Goal: Task Accomplishment & Management: Use online tool/utility

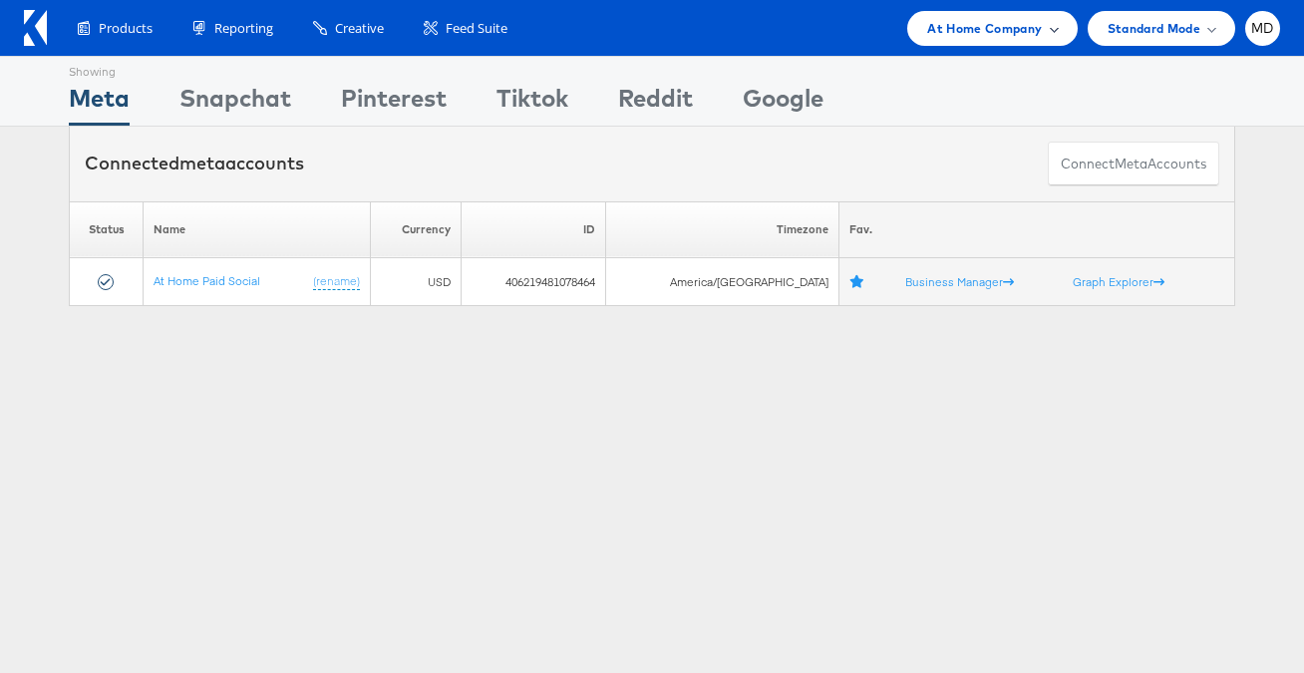
click at [1037, 31] on span "At Home Company" at bounding box center [984, 28] width 115 height 21
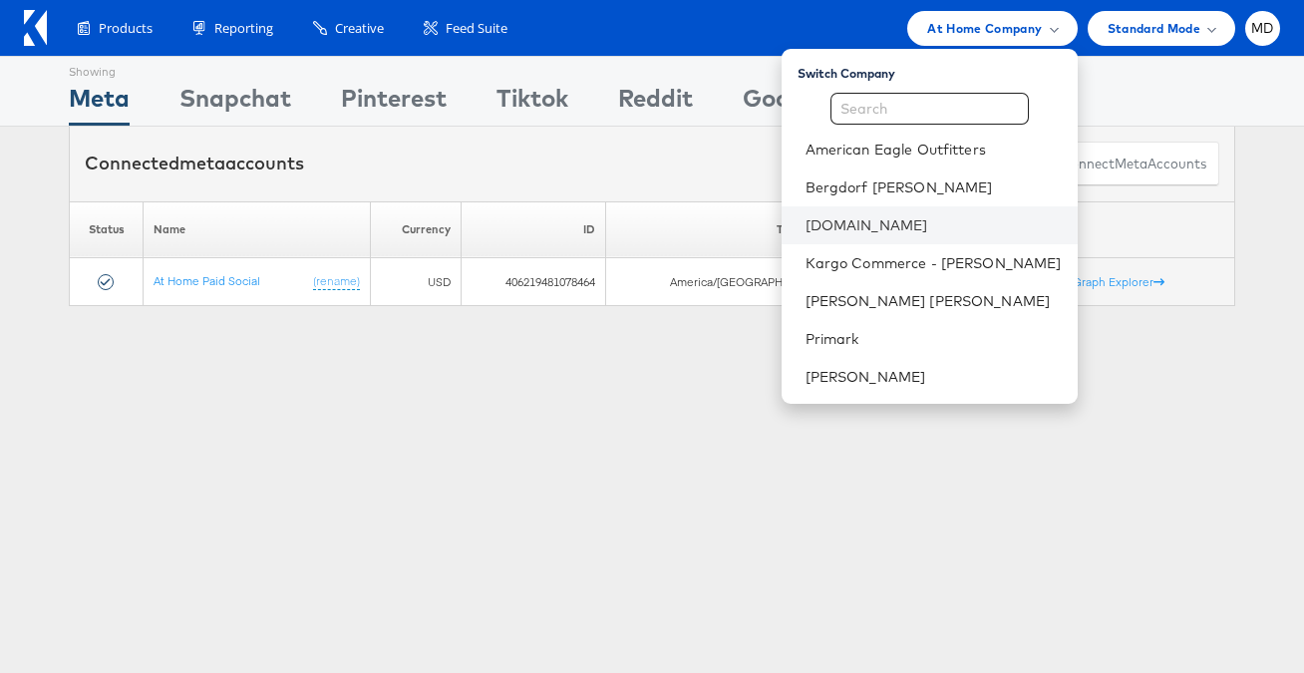
click at [910, 236] on li "Cars.com" at bounding box center [930, 225] width 296 height 38
click at [855, 213] on li "Cars.com" at bounding box center [930, 225] width 296 height 38
click at [669, 397] on div "Showing Meta Showing Snapchat Showing Pinterest Showing Tiktok Showing Reddit S…" at bounding box center [652, 554] width 1304 height 997
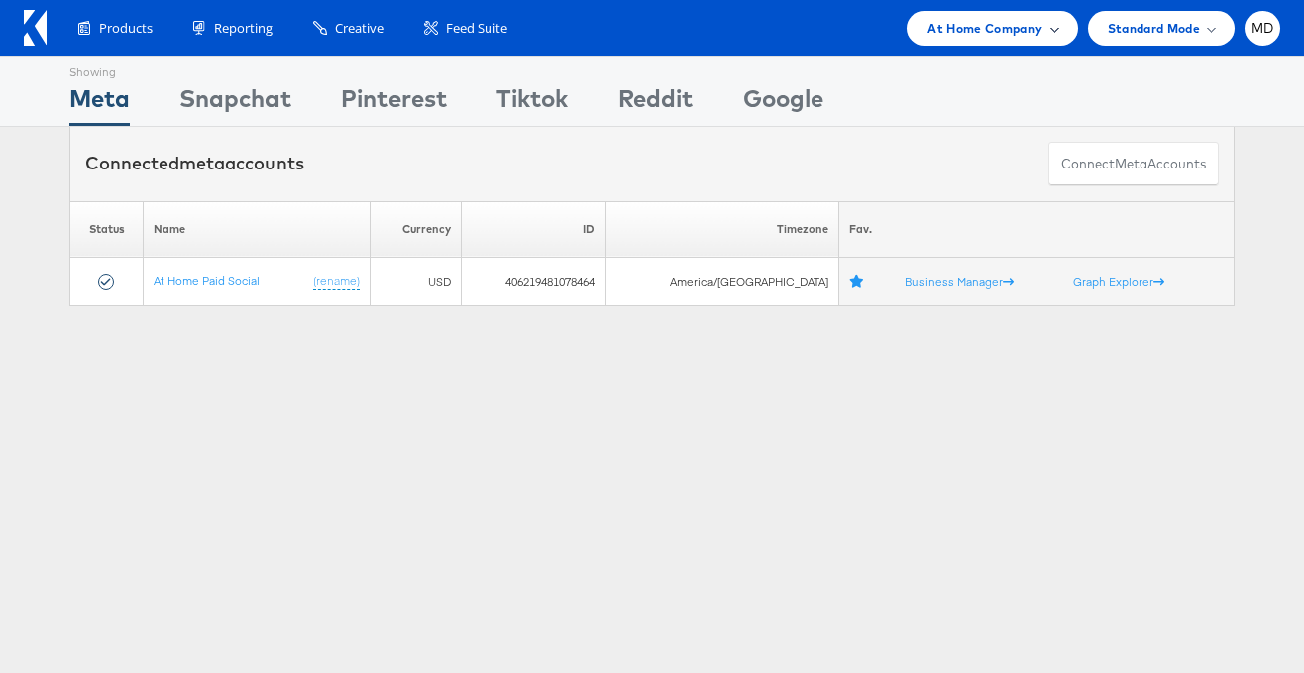
click at [1018, 41] on div "At Home Company" at bounding box center [992, 28] width 170 height 35
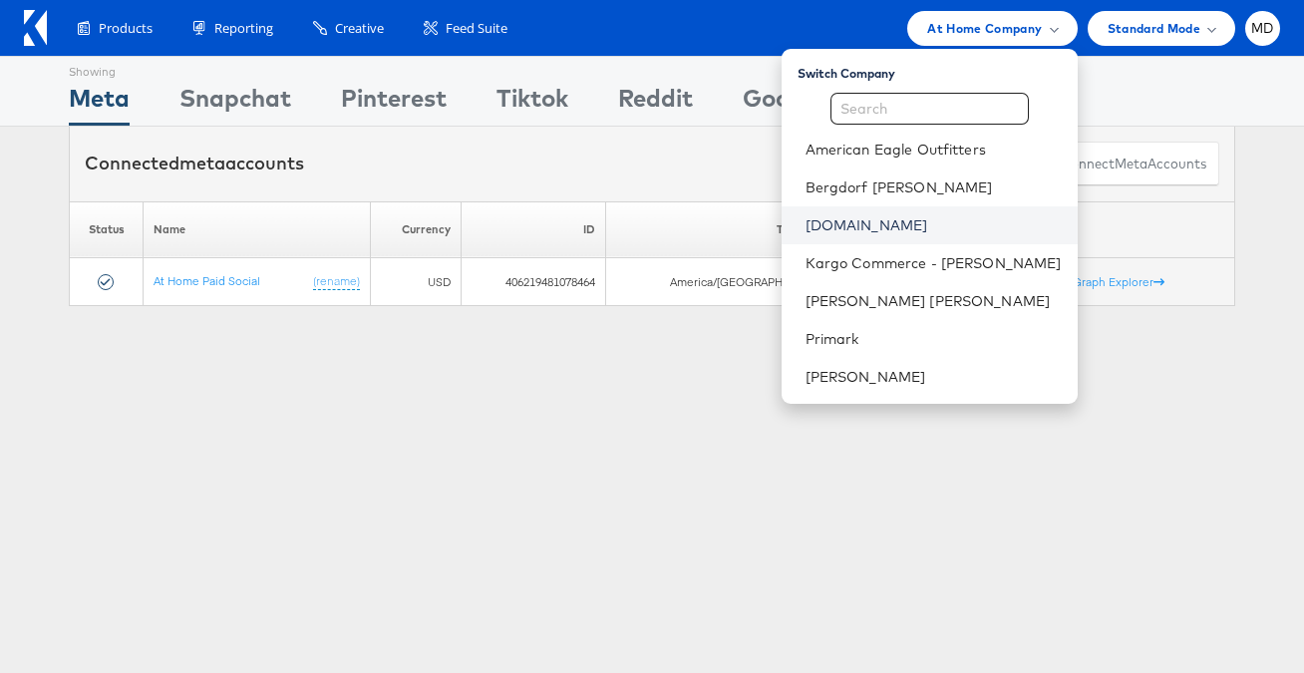
click at [919, 224] on link "Cars.com" at bounding box center [934, 225] width 256 height 20
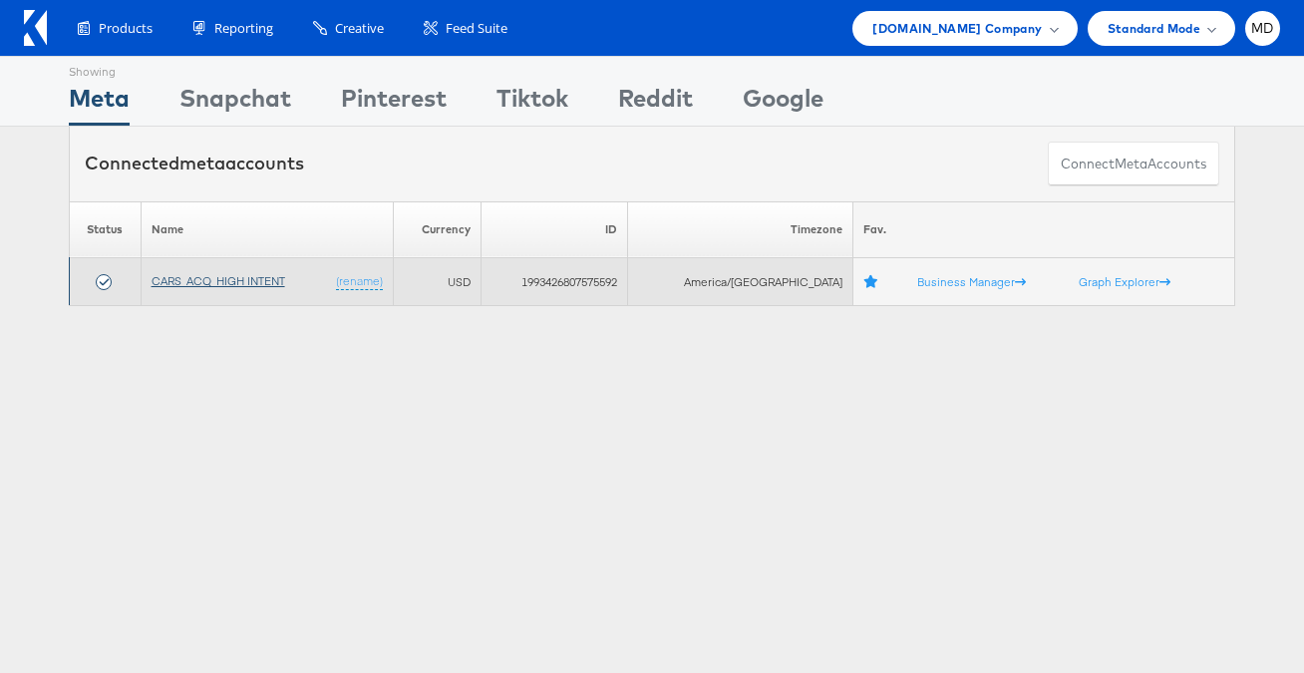
click at [198, 276] on link "CARS_ACQ_HIGH INTENT" at bounding box center [219, 280] width 134 height 15
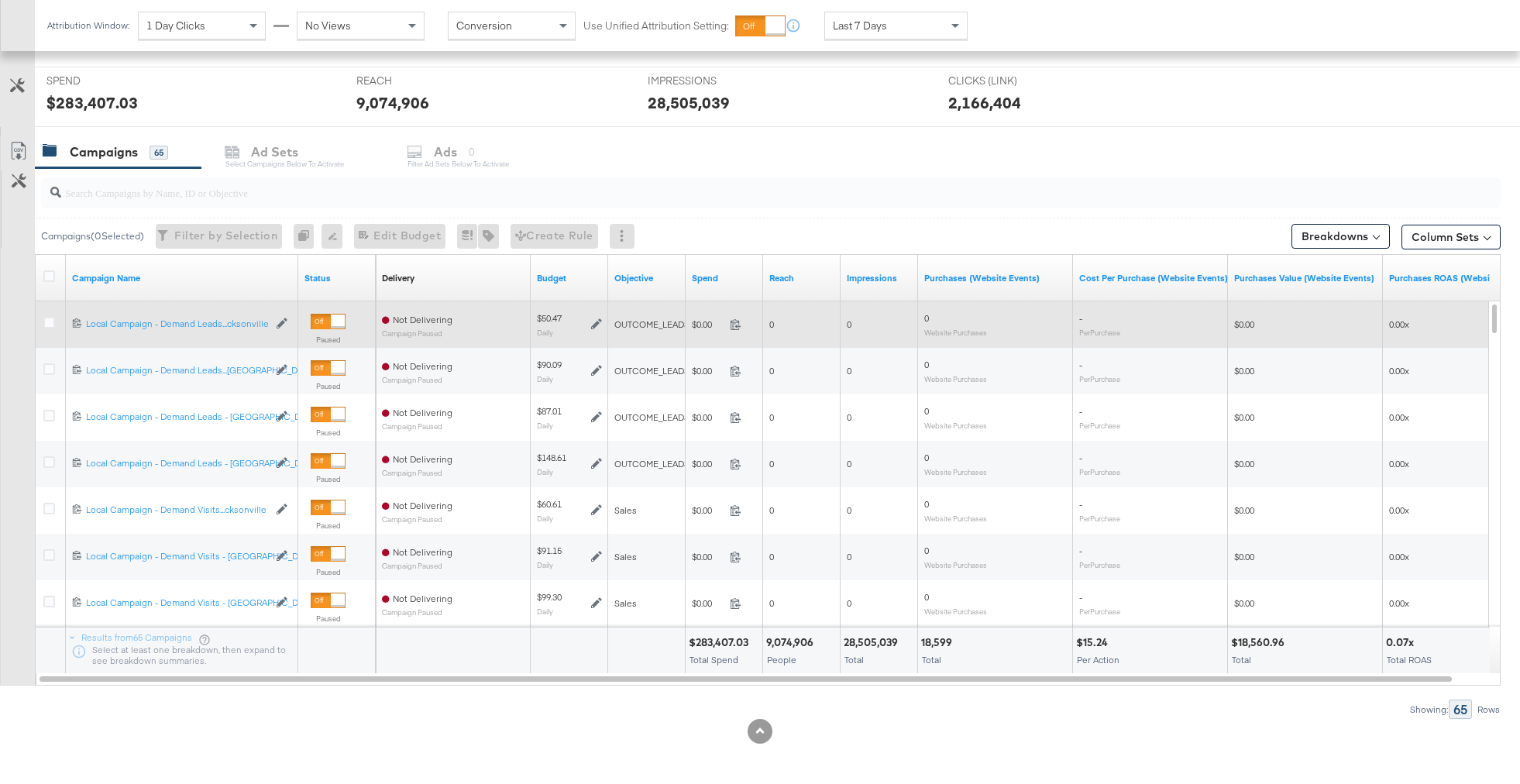
scroll to position [536, 0]
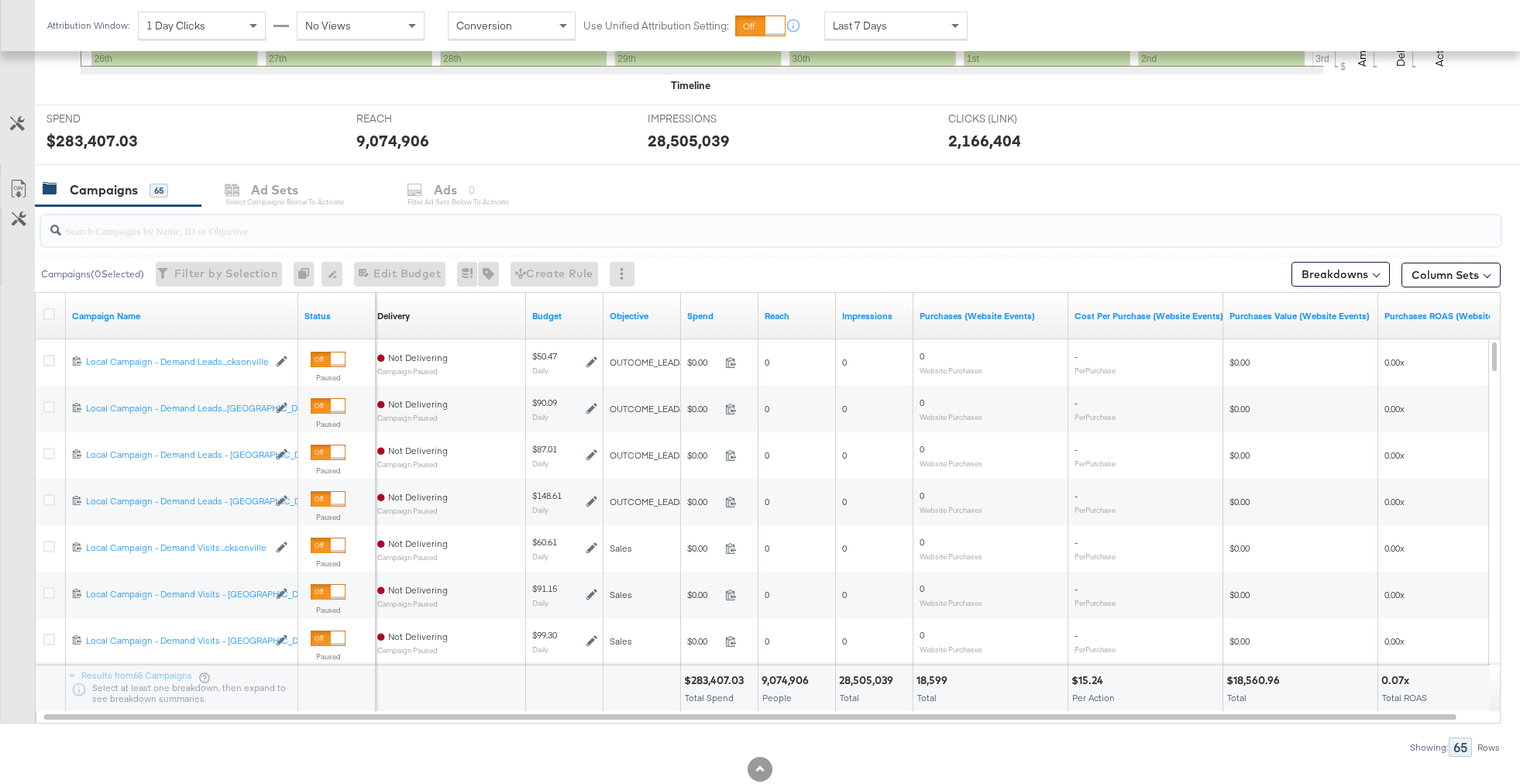
click at [145, 223] on input "search" at bounding box center [714, 224] width 1306 height 30
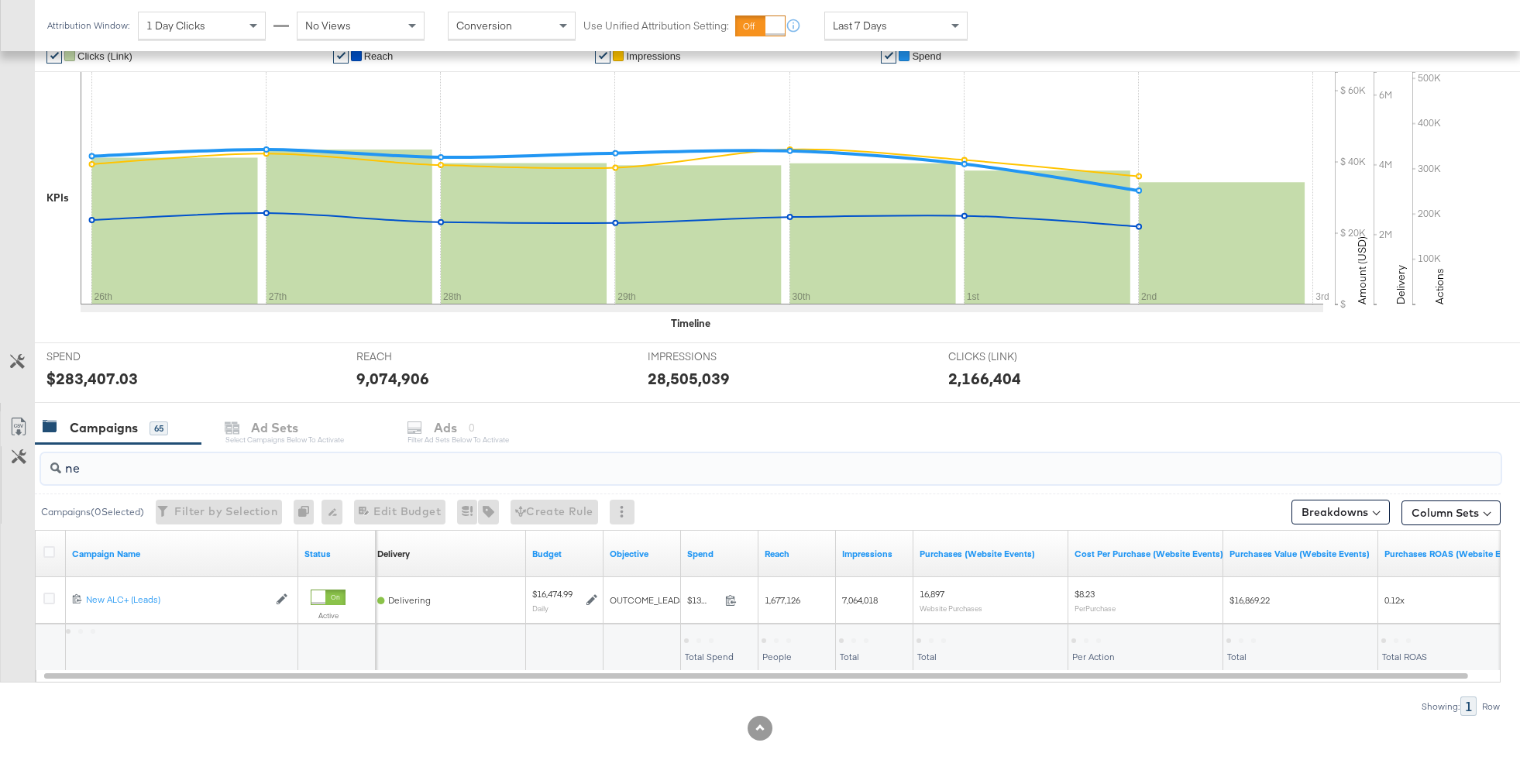
scroll to position [295, 0]
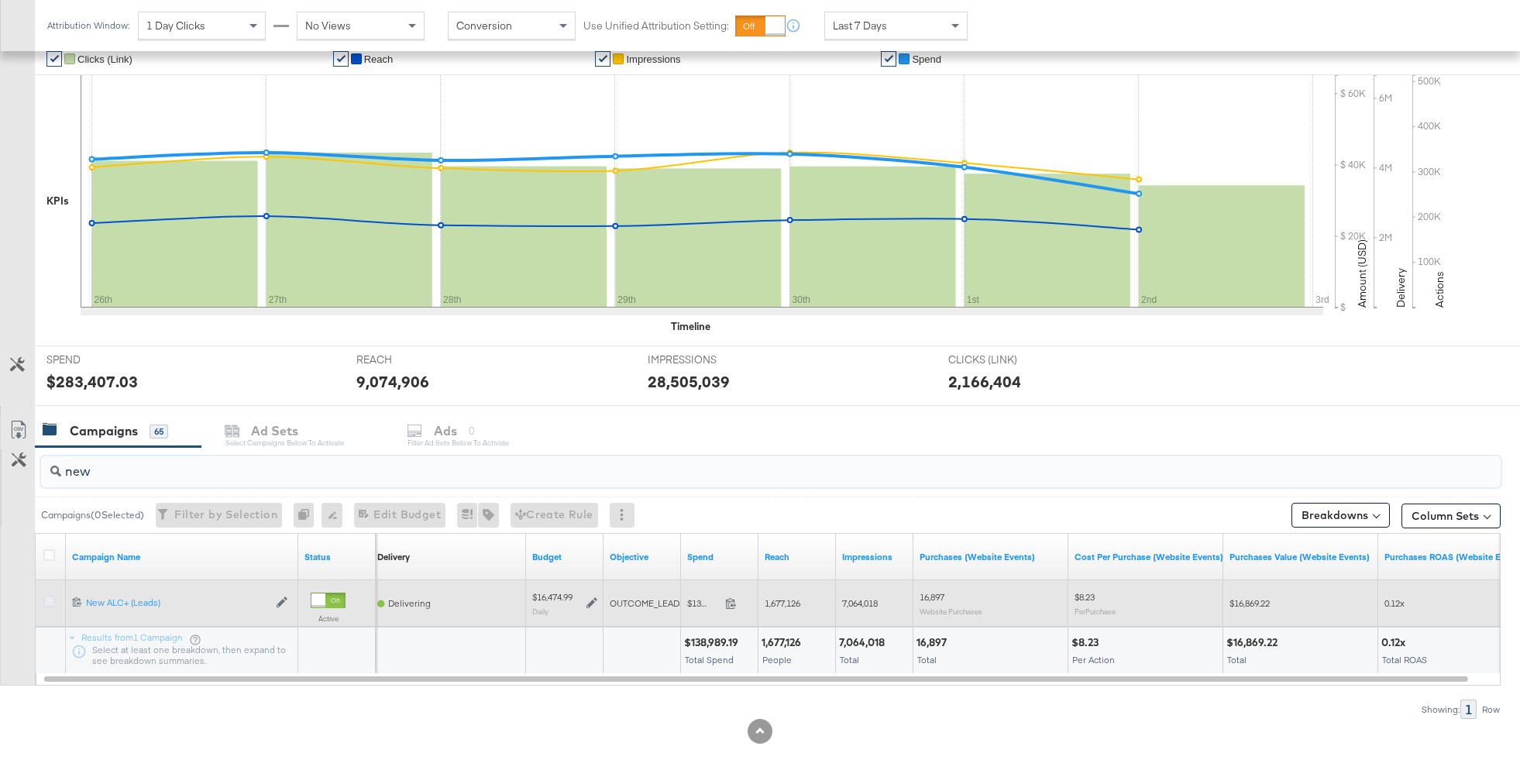
type input "new"
click at [51, 602] on icon at bounding box center [49, 601] width 12 height 12
click at [0, 0] on input "checkbox" at bounding box center [0, 0] width 0 height 0
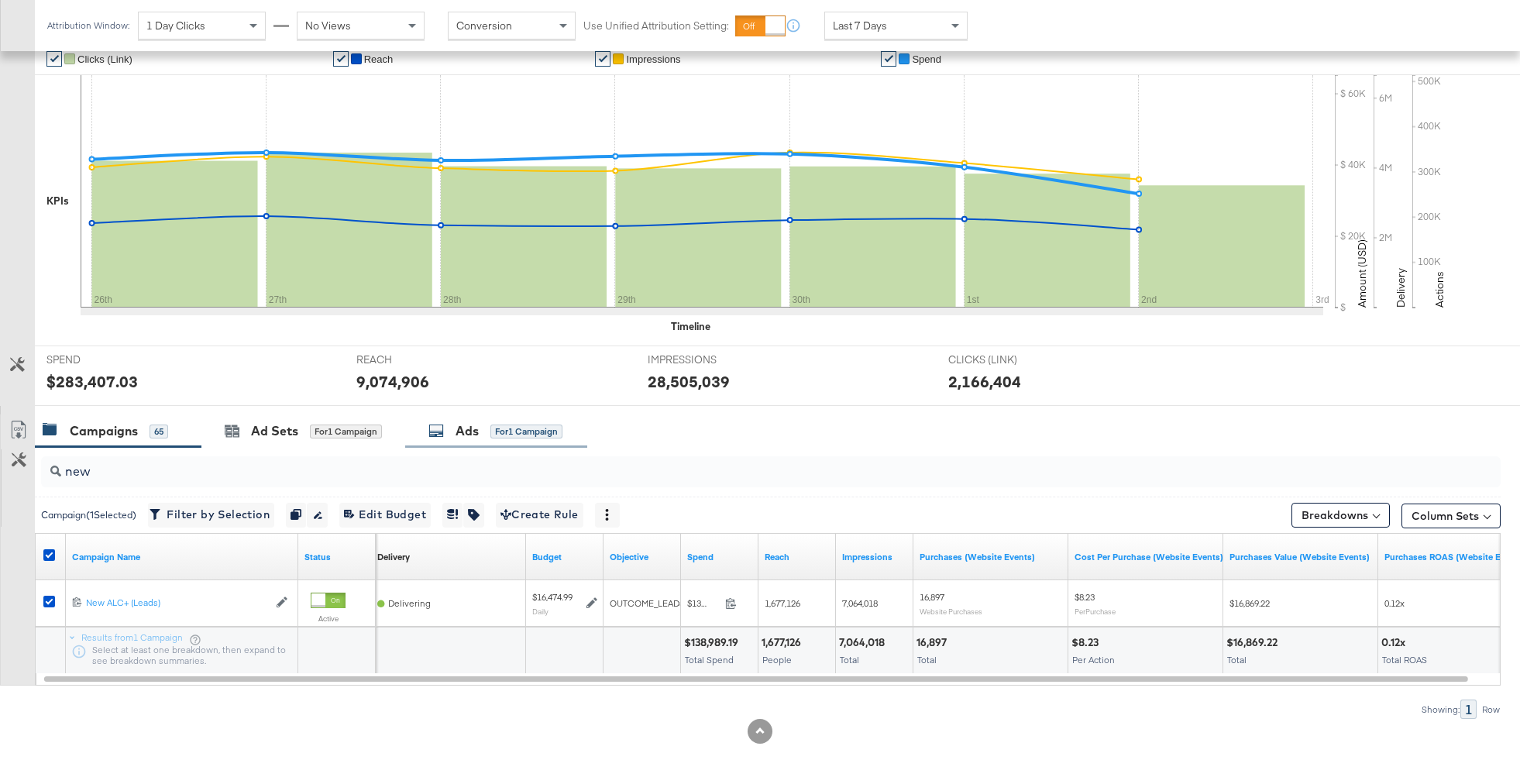
click at [485, 434] on div "Ads for 1 Campaign" at bounding box center [495, 430] width 134 height 18
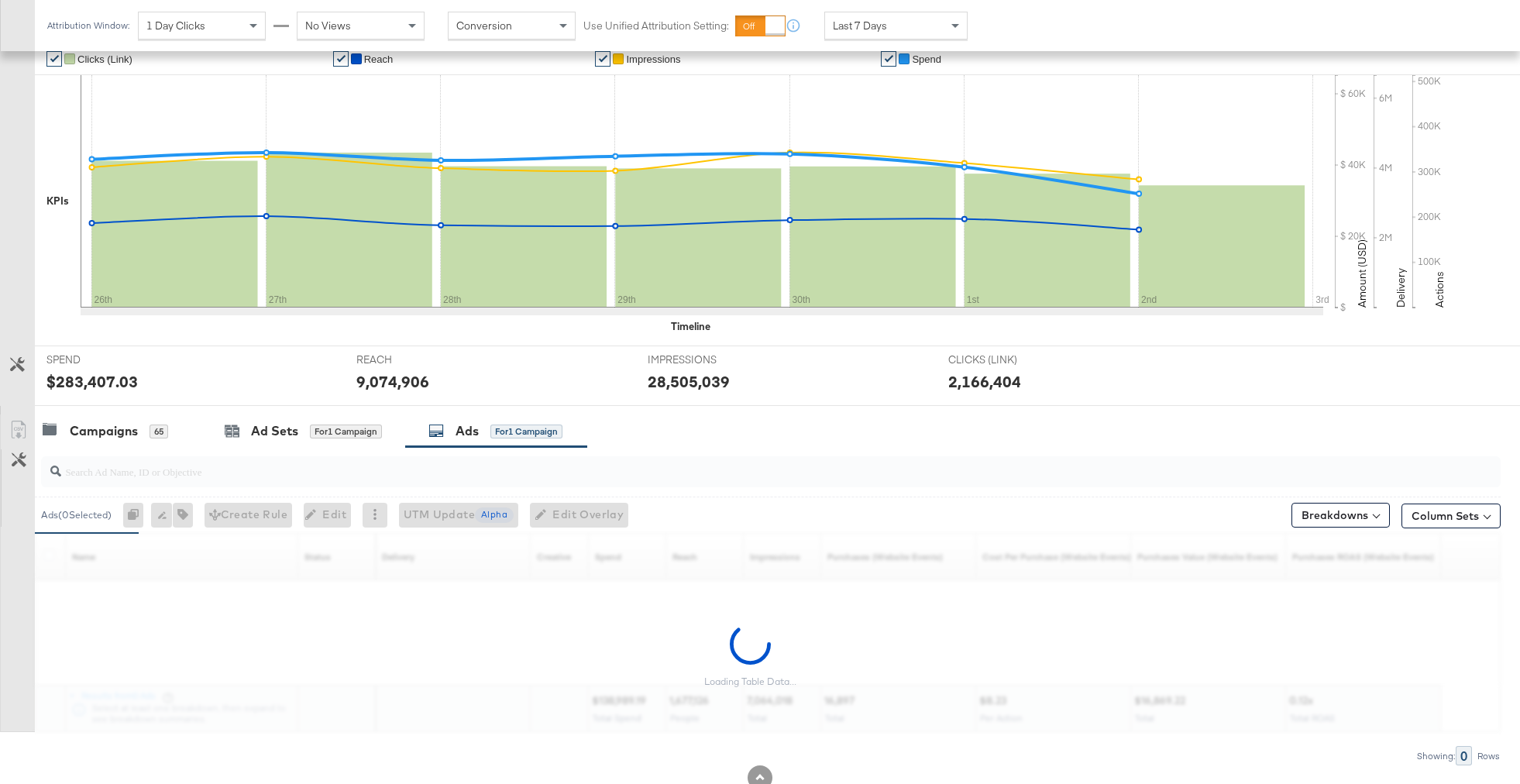
click at [153, 472] on input "search" at bounding box center [714, 465] width 1306 height 30
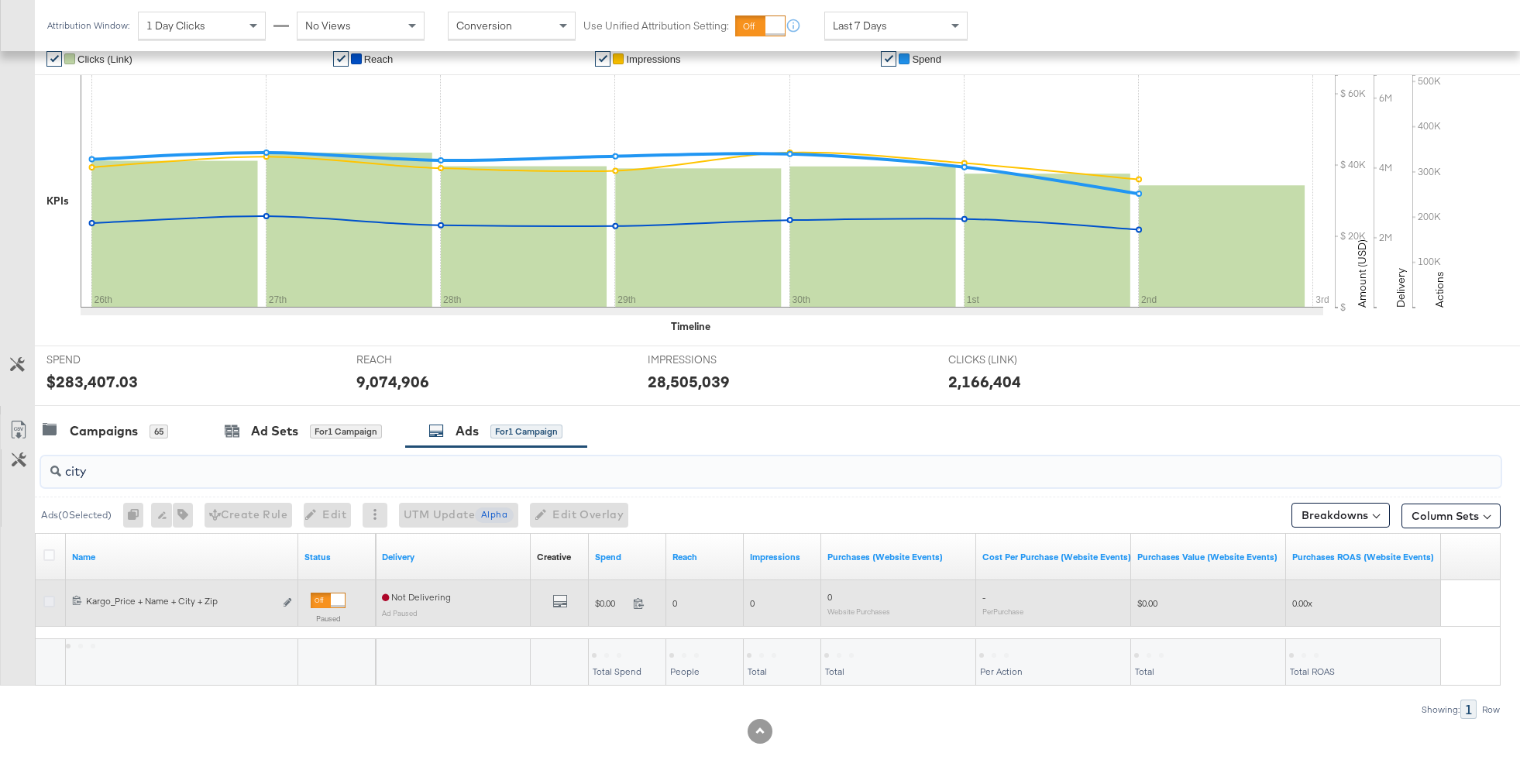
click at [47, 601] on icon at bounding box center [49, 601] width 12 height 12
click at [0, 0] on input "checkbox" at bounding box center [0, 0] width 0 height 0
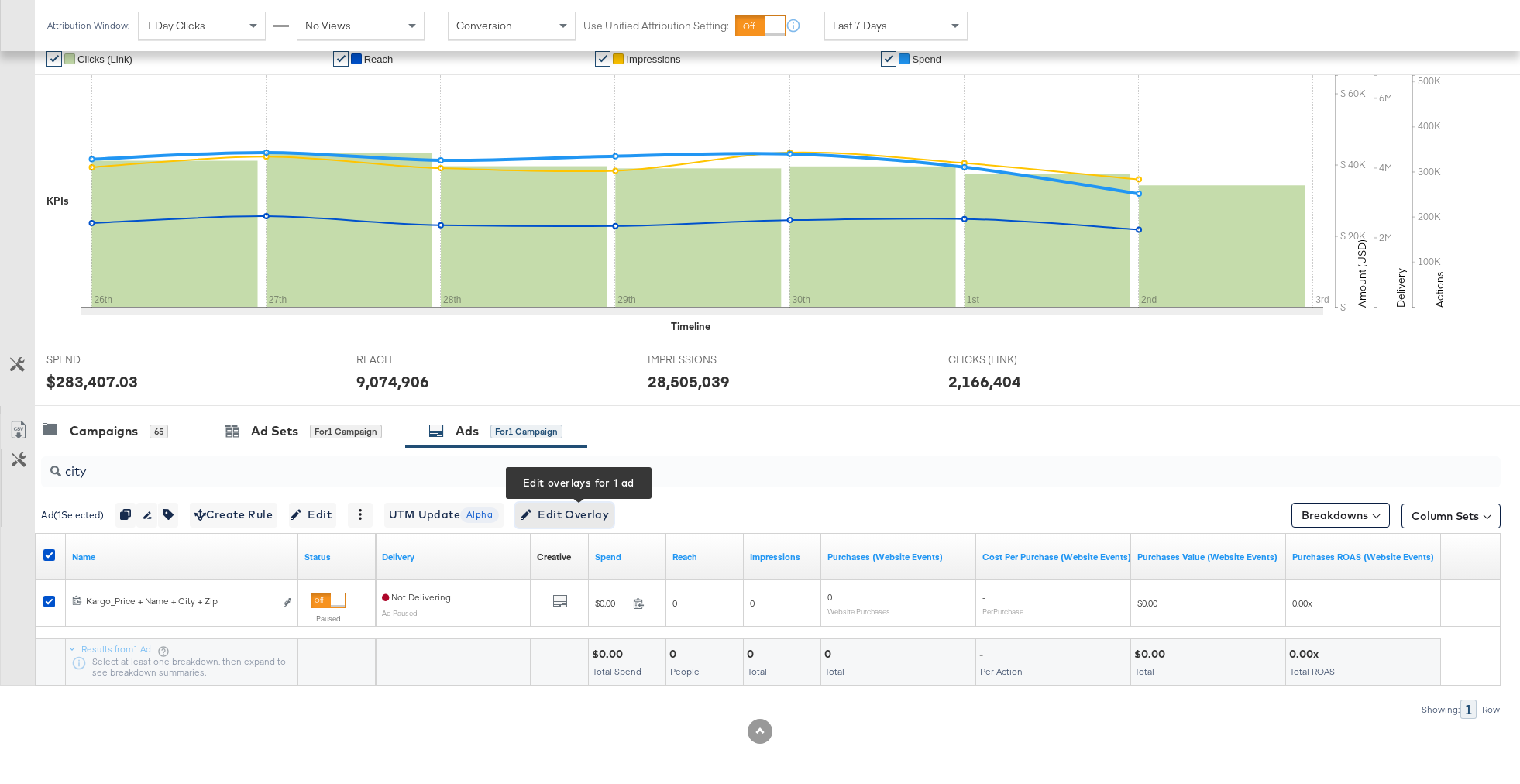
click at [565, 520] on span "Edit Overlay Edit overlays for 1 ad" at bounding box center [564, 514] width 89 height 19
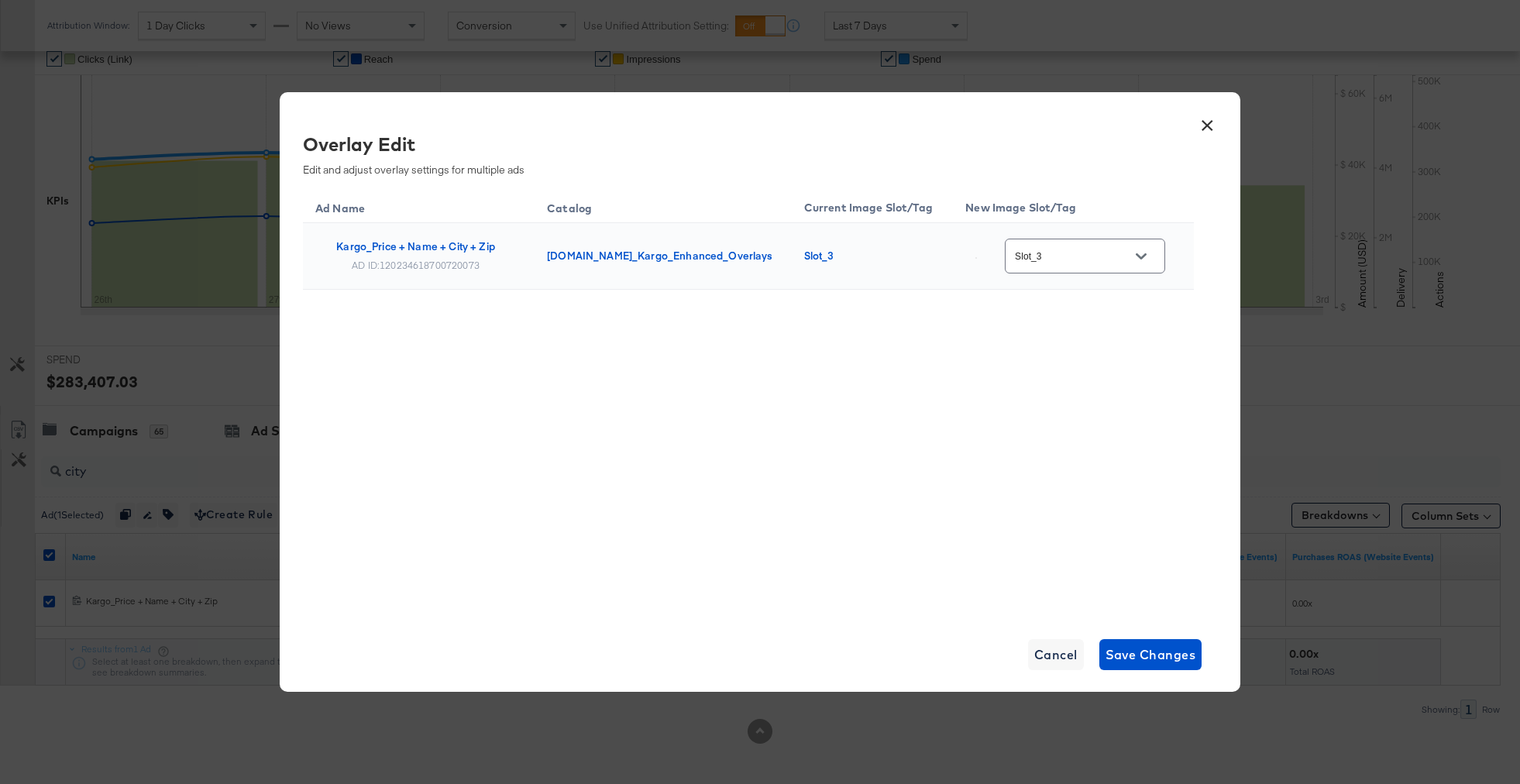
click at [1088, 273] on div "Slot_3" at bounding box center [1085, 256] width 160 height 41
click at [1135, 265] on button "Open" at bounding box center [1142, 256] width 23 height 23
click at [1206, 135] on button "×" at bounding box center [1208, 122] width 28 height 28
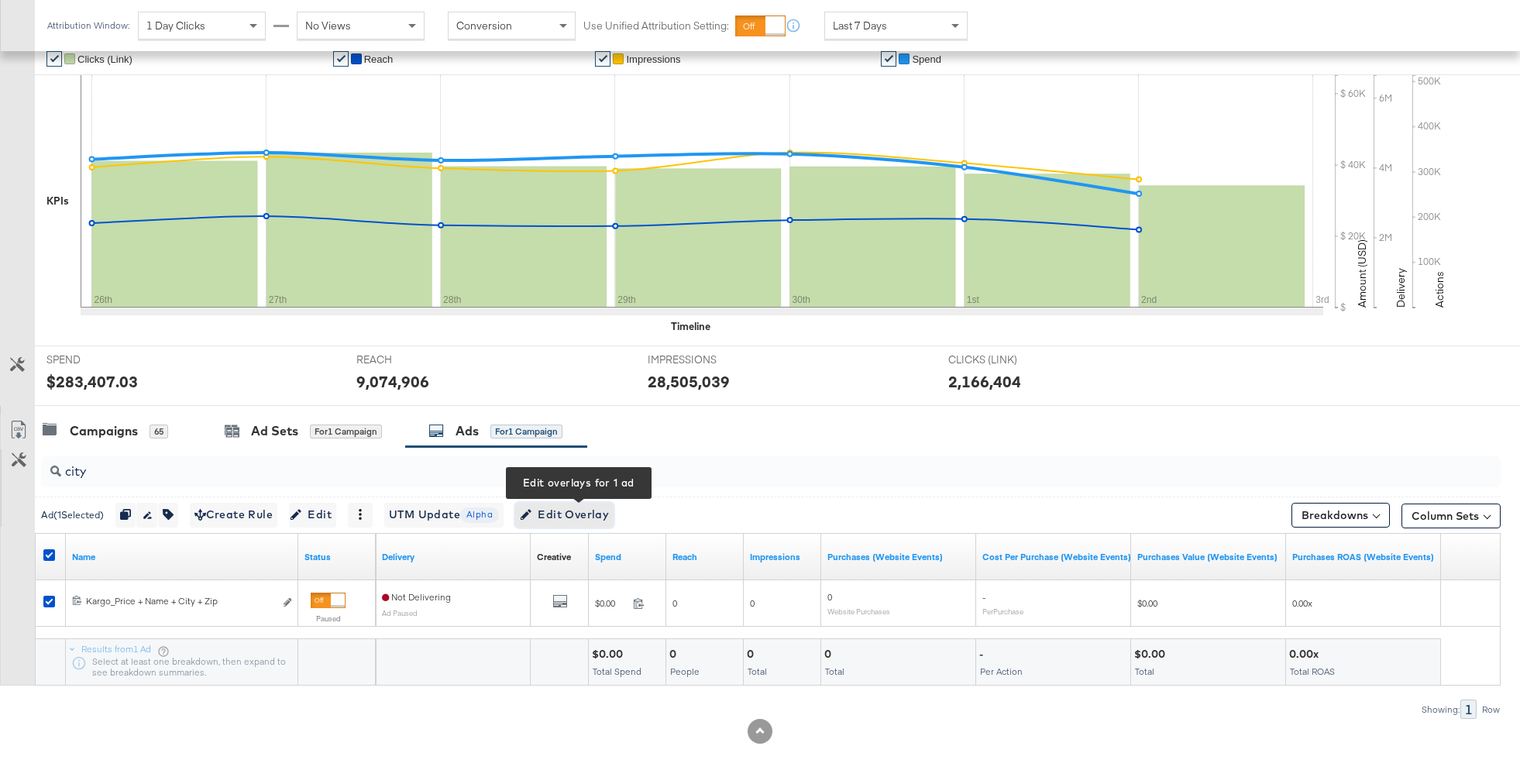
click at [554, 521] on button "Edit Overlay Edit overlays for 1 ad" at bounding box center [564, 515] width 99 height 25
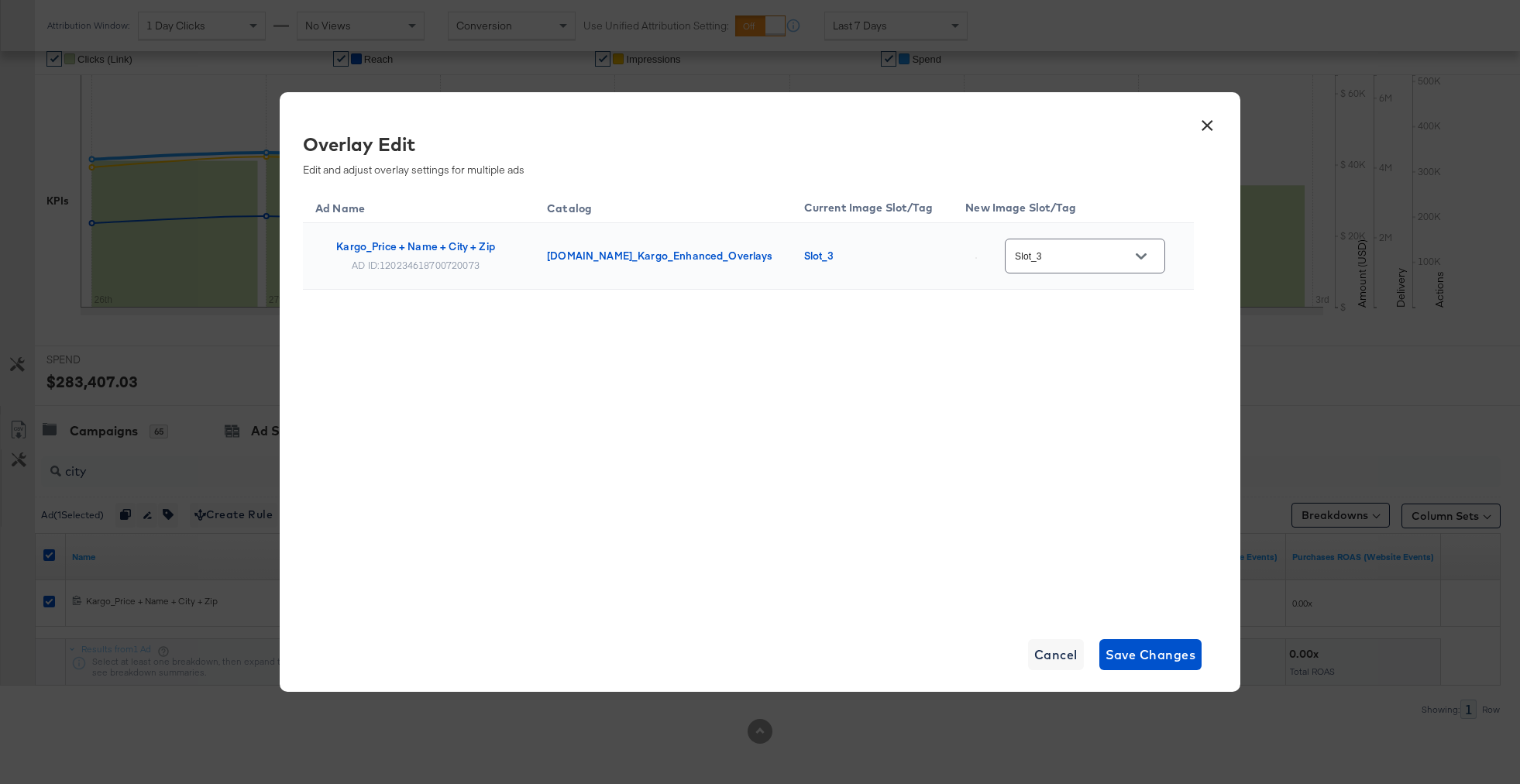
click at [1171, 253] on div "Slot_3" at bounding box center [1070, 256] width 210 height 41
click at [1149, 253] on button "Open" at bounding box center [1142, 256] width 23 height 23
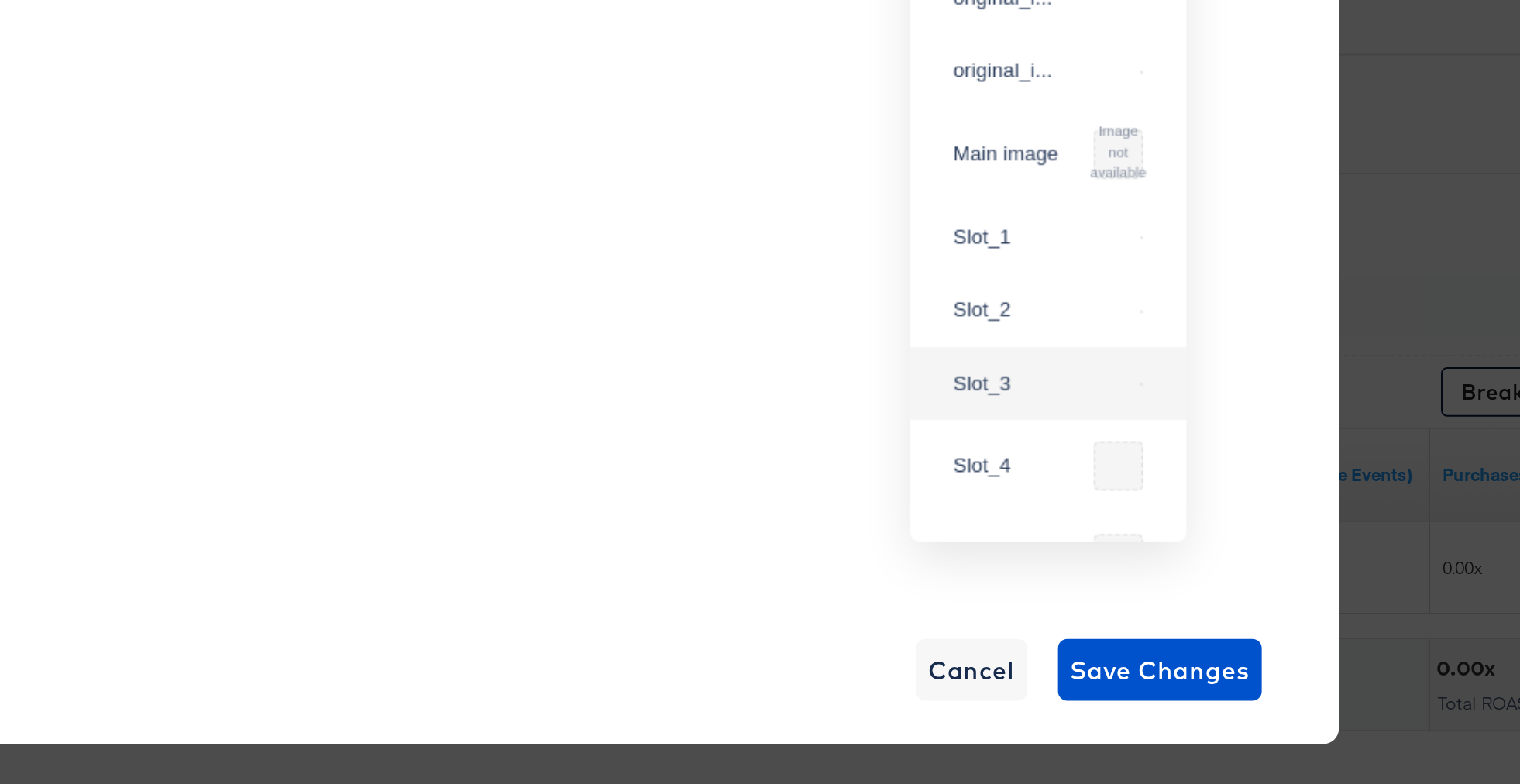
click at [1260, 450] on div "× Overlay Edit Edit and adjust overlay settings for multiple ads Ad Name Catalo…" at bounding box center [760, 392] width 1520 height 784
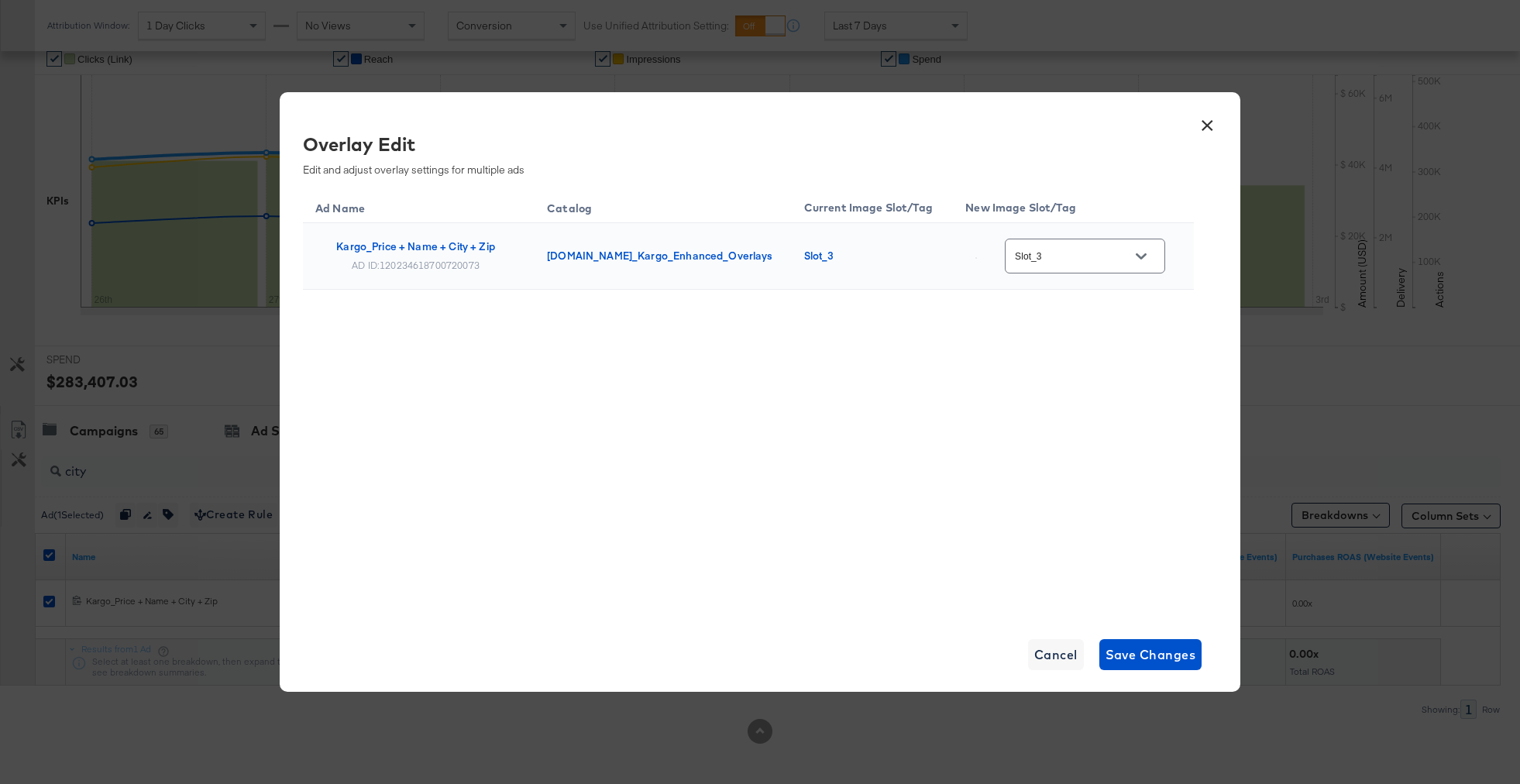
click at [1201, 117] on button "×" at bounding box center [1208, 122] width 28 height 28
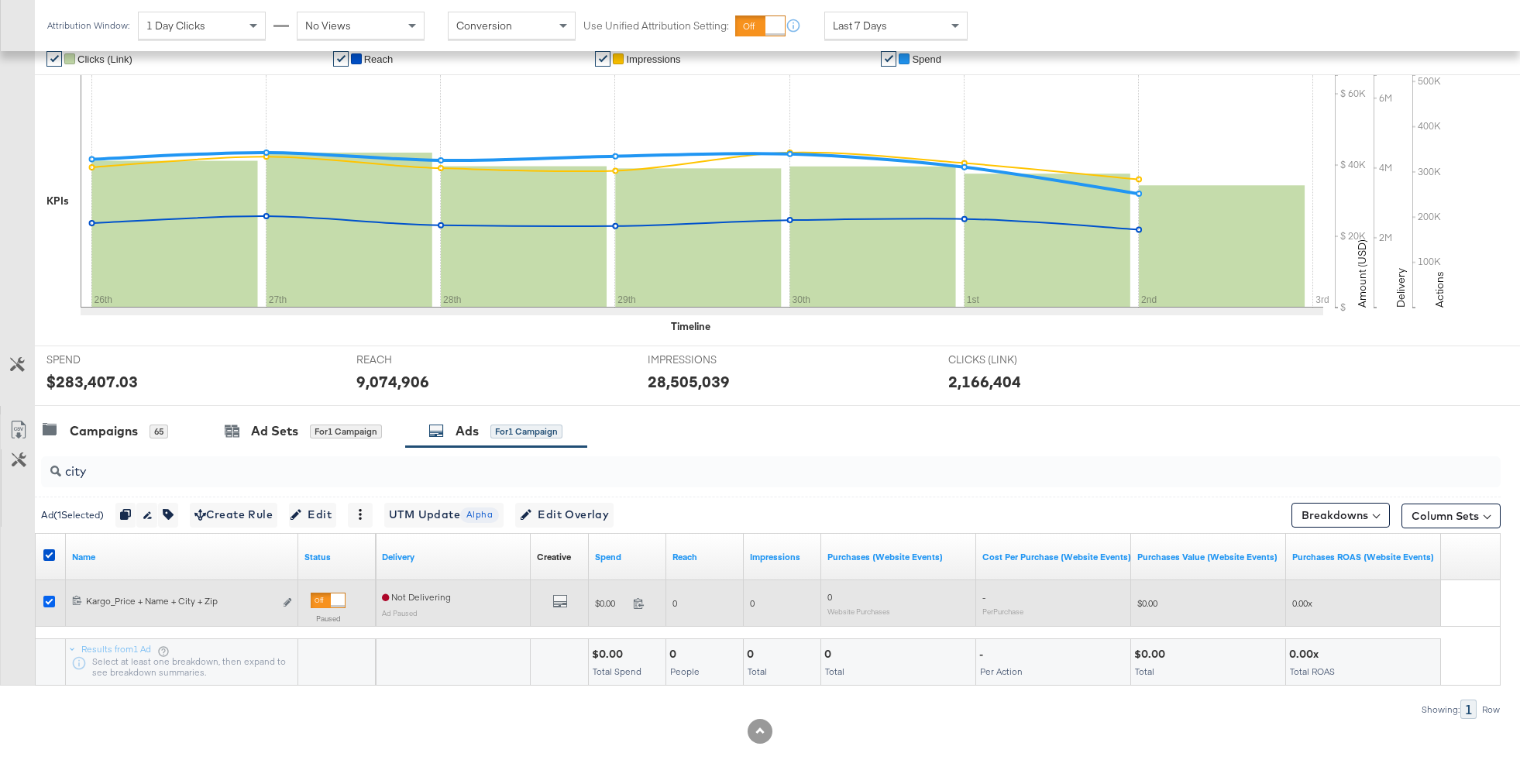
click at [45, 601] on icon at bounding box center [49, 601] width 12 height 12
click at [0, 0] on input "checkbox" at bounding box center [0, 0] width 0 height 0
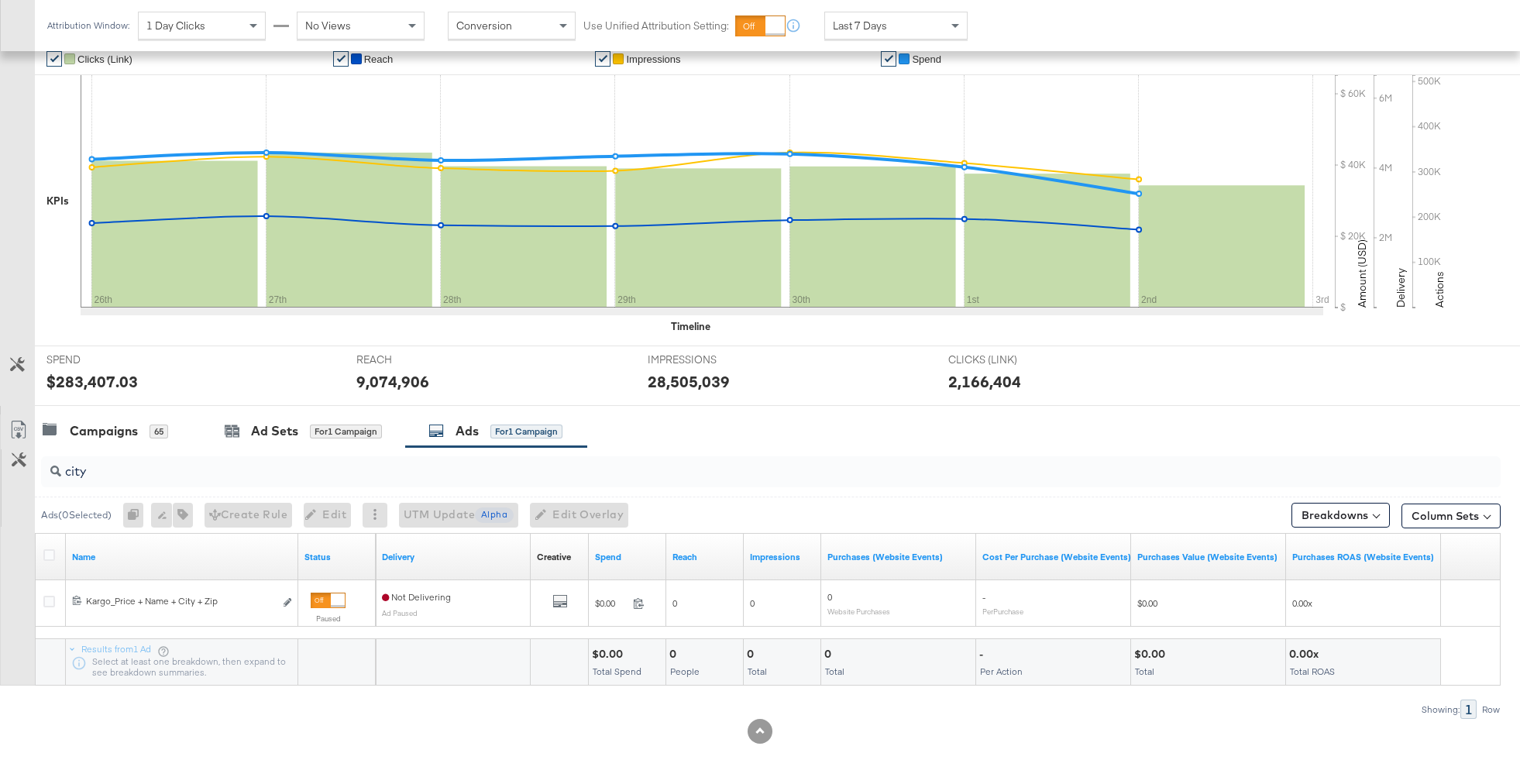
click at [140, 460] on input "city" at bounding box center [714, 465] width 1306 height 30
click at [140, 461] on input "city" at bounding box center [714, 465] width 1306 height 30
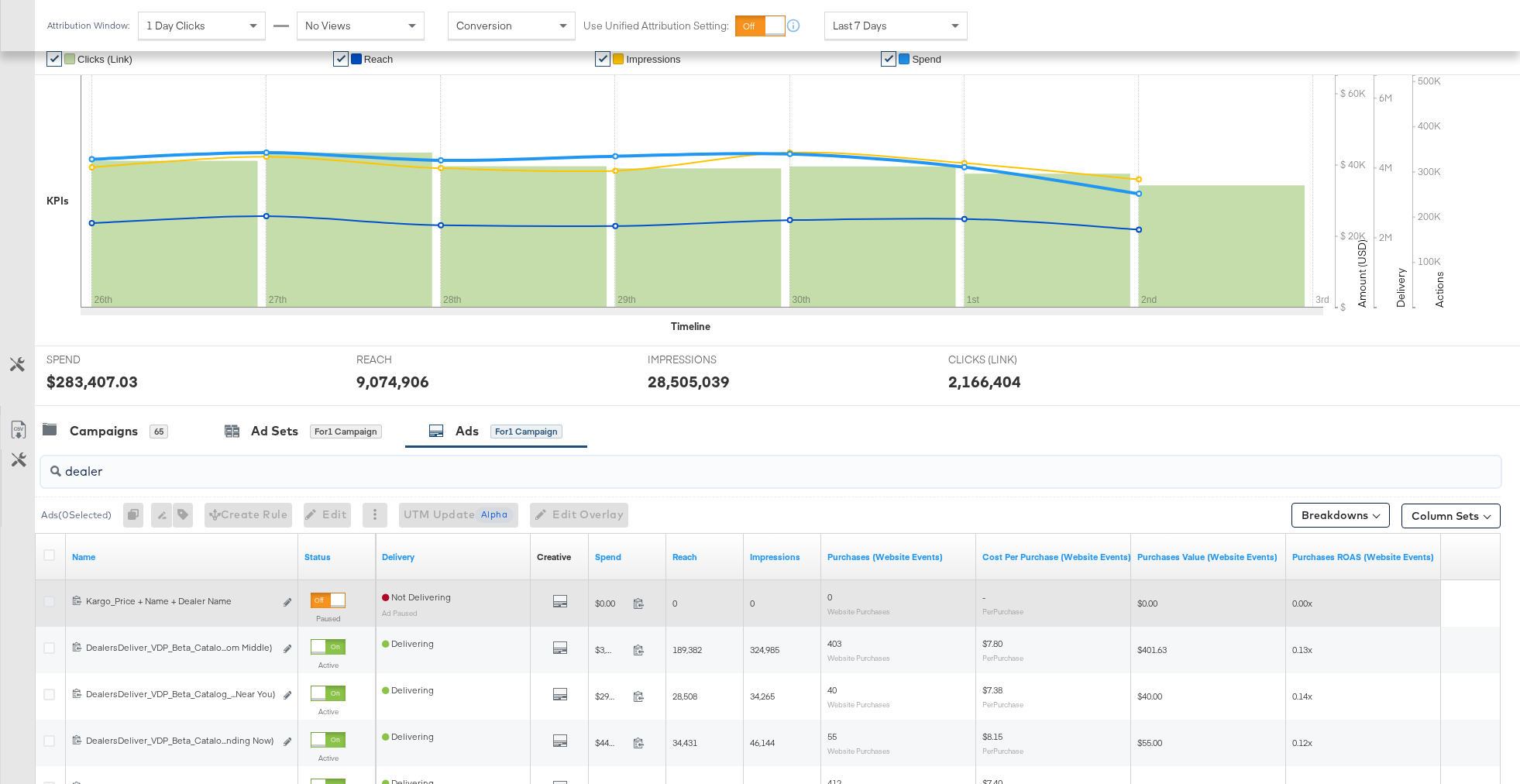
type input "dealer"
click at [48, 596] on icon at bounding box center [49, 601] width 12 height 12
click at [0, 0] on input "checkbox" at bounding box center [0, 0] width 0 height 0
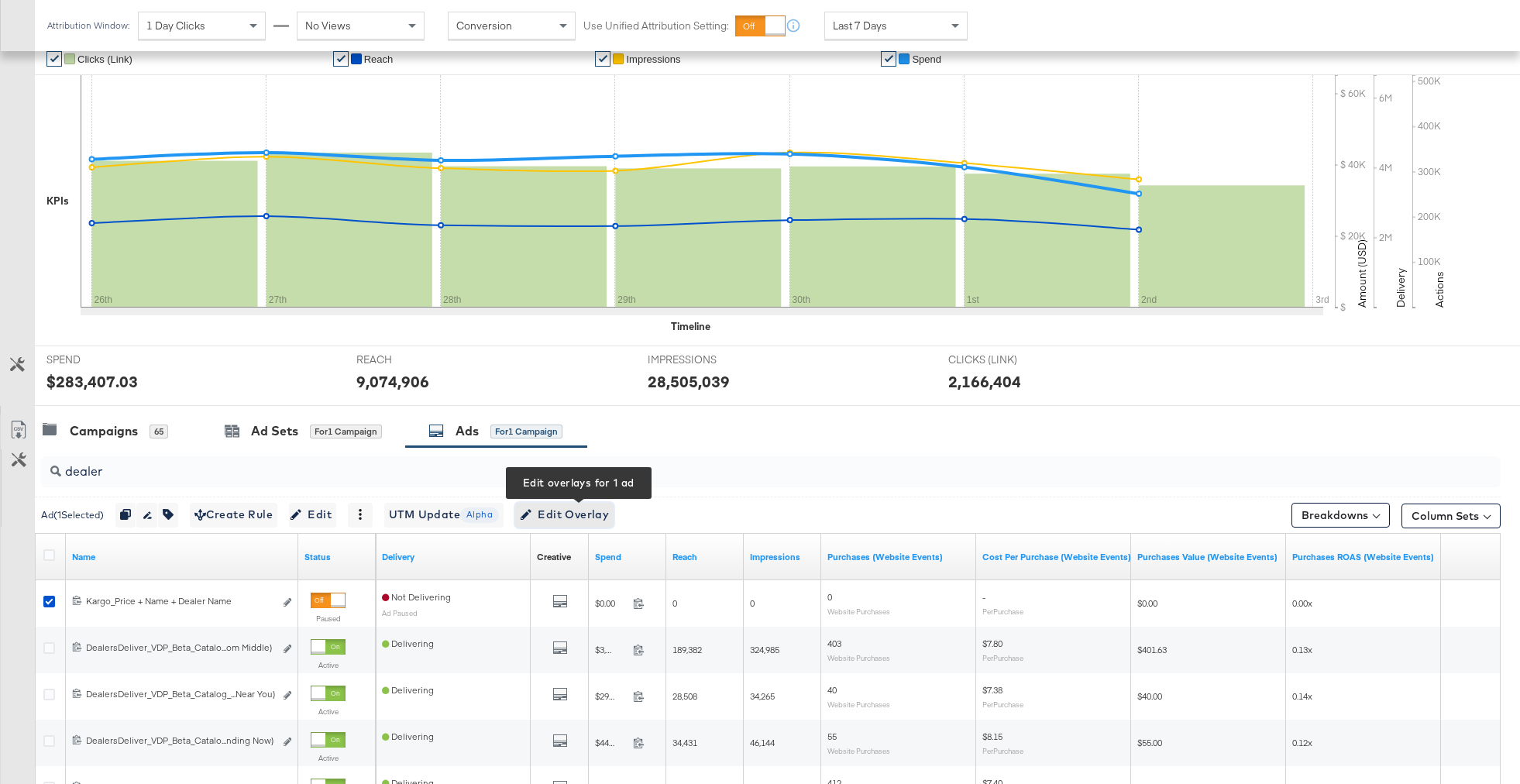
click at [598, 507] on span "Edit Overlay Edit overlays for 1 ad" at bounding box center [564, 514] width 89 height 19
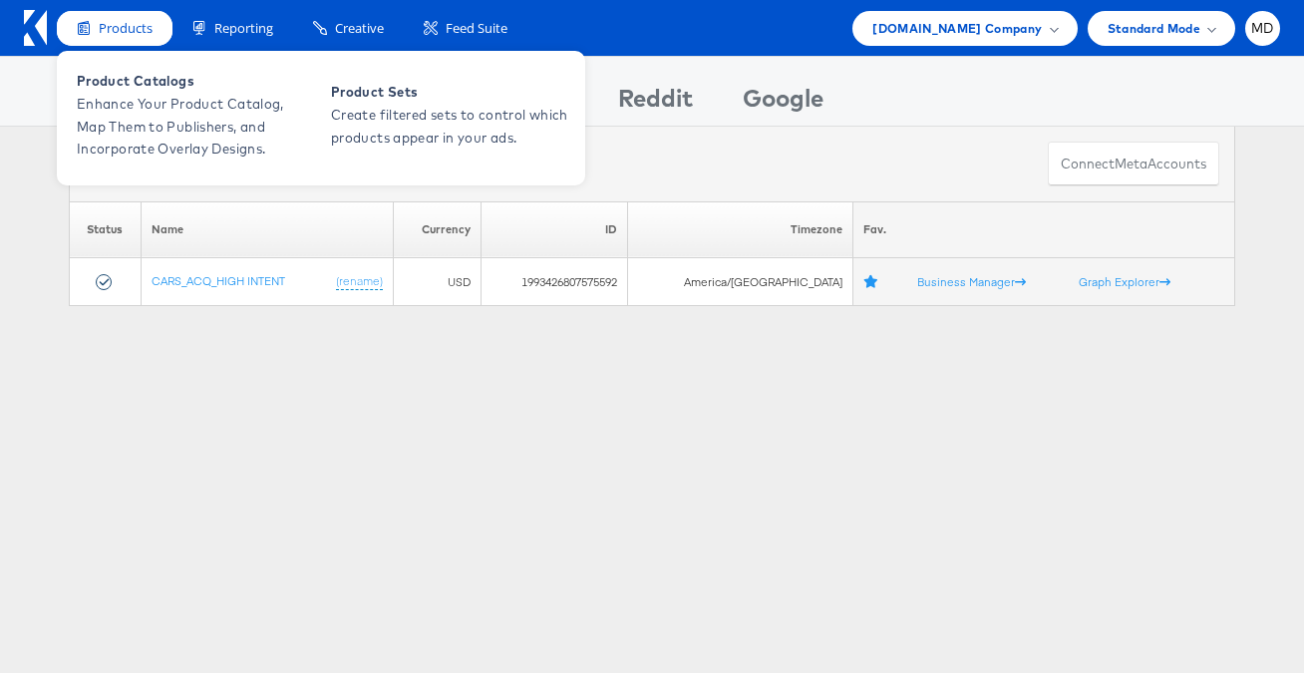
click at [161, 36] on div "Products" at bounding box center [115, 28] width 116 height 35
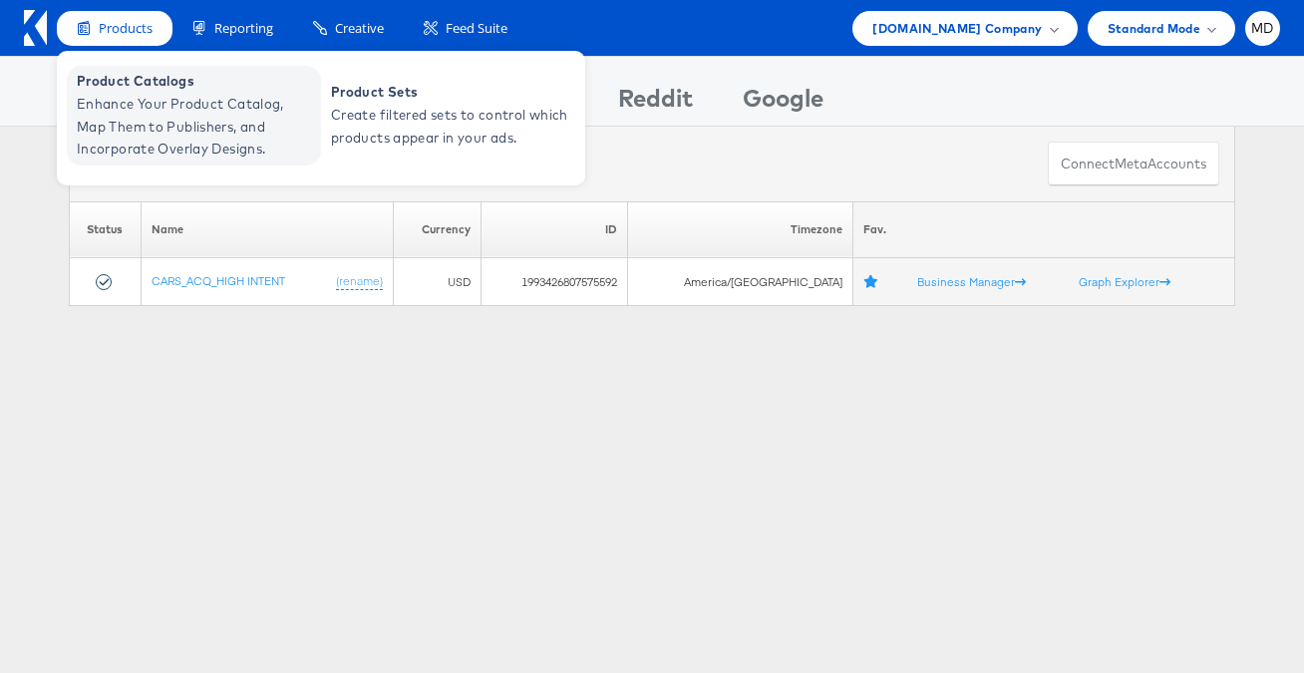
click at [161, 75] on span "Product Catalogs" at bounding box center [196, 81] width 239 height 23
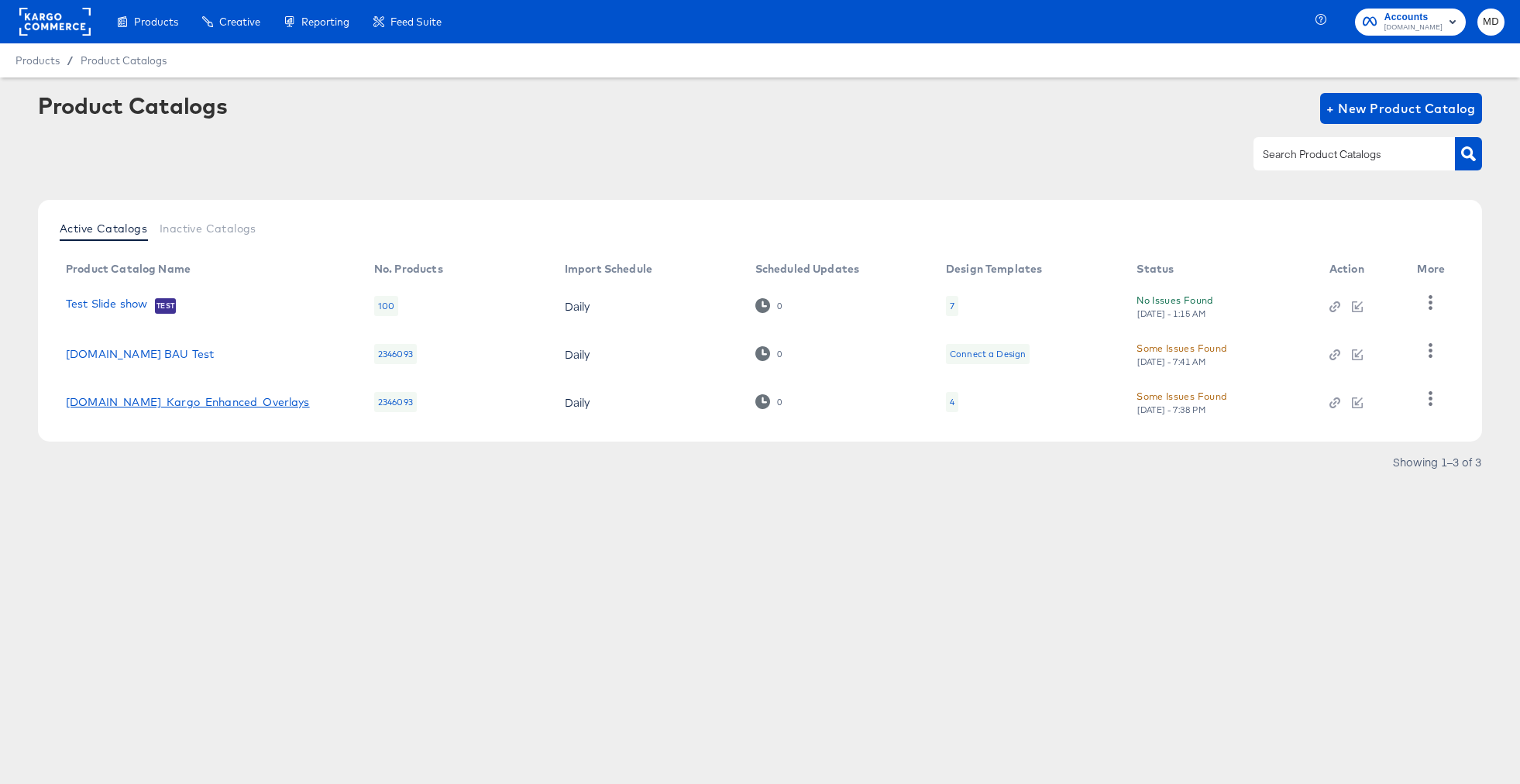
click at [205, 396] on link "Cars.com_Kargo_Enhanced_Overlays" at bounding box center [188, 402] width 244 height 12
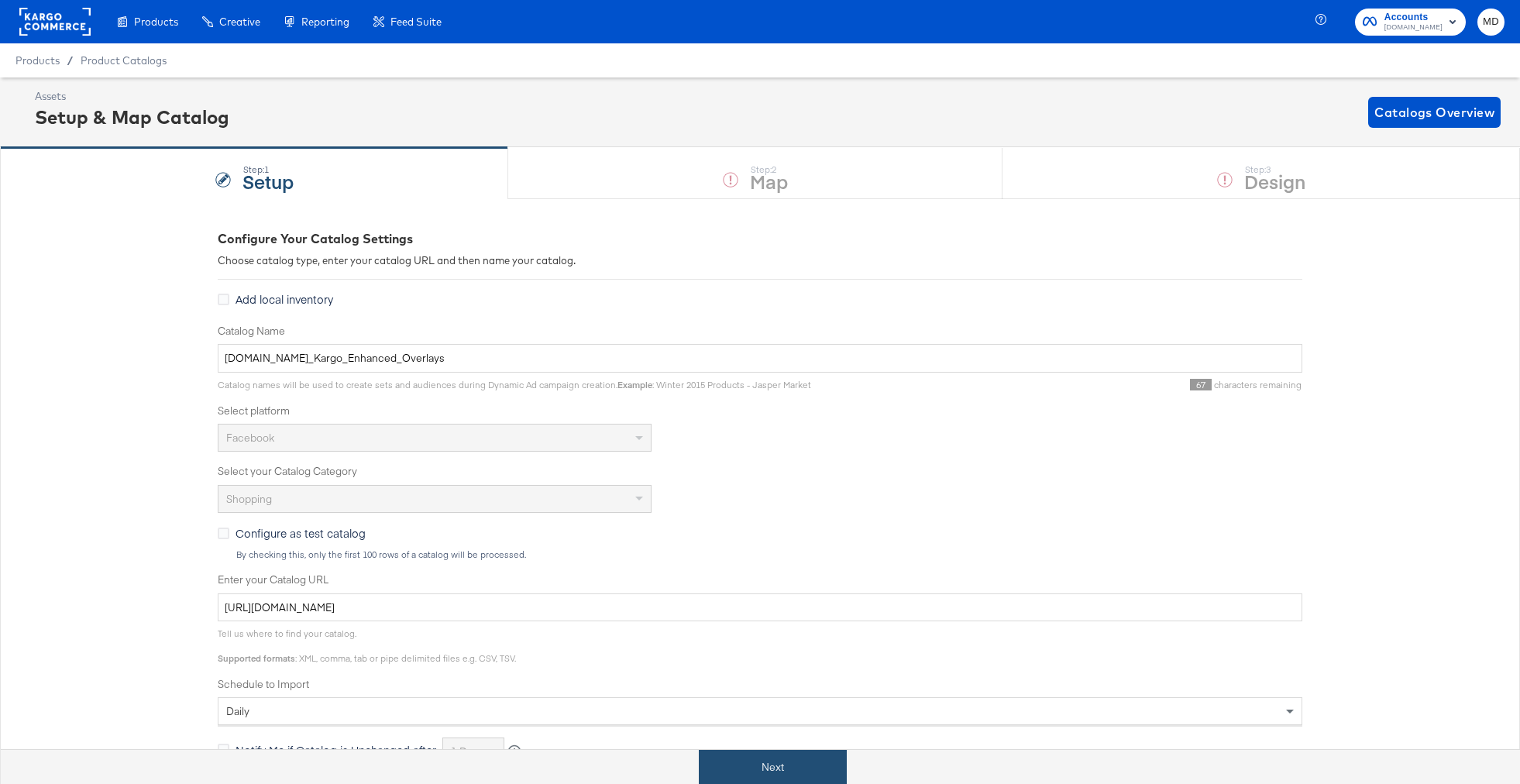
click at [779, 758] on button "Next" at bounding box center [772, 767] width 148 height 35
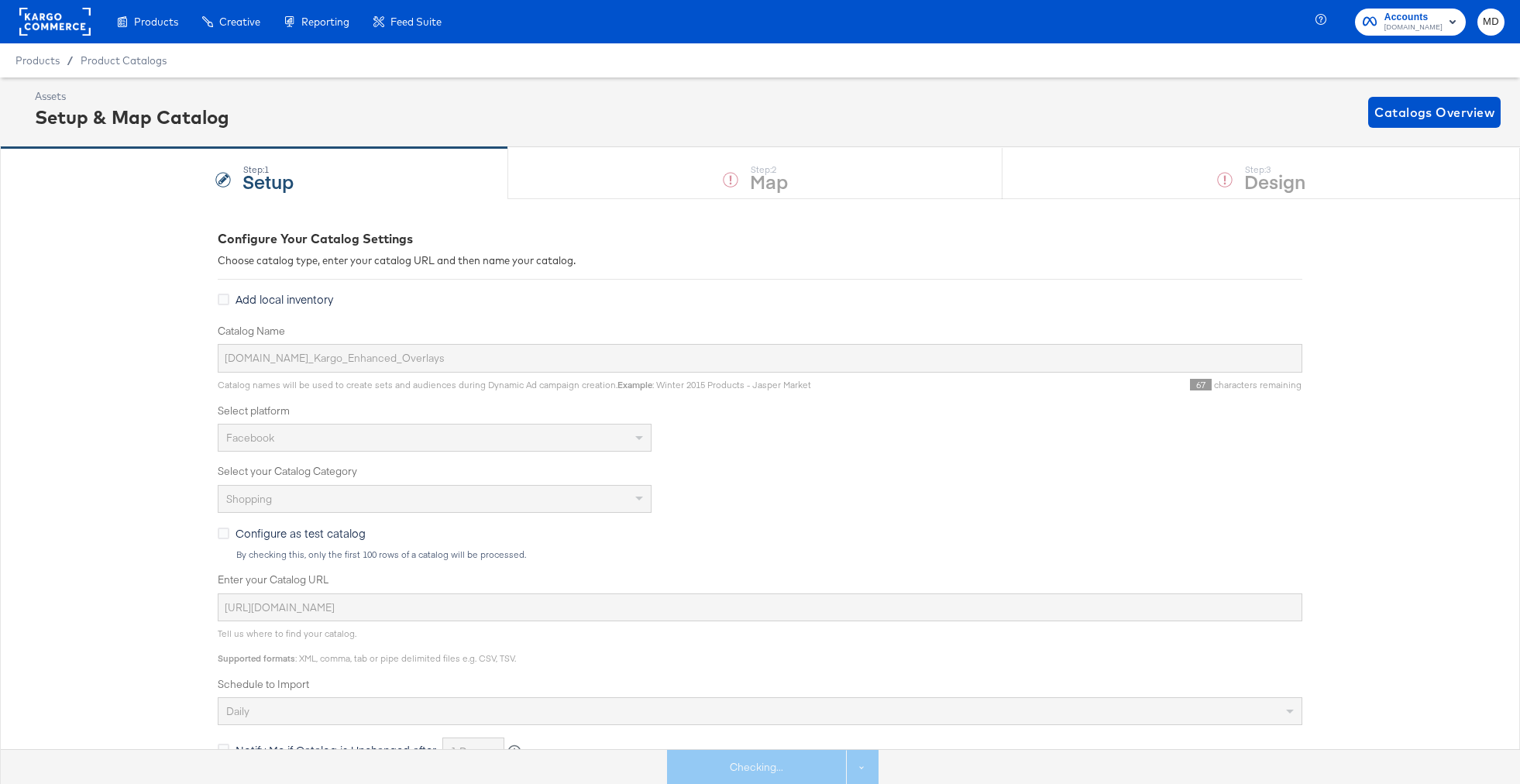
click at [1192, 170] on div "Step: 1 Setup Step: 2 Map Step: 3 Design" at bounding box center [760, 172] width 1520 height 51
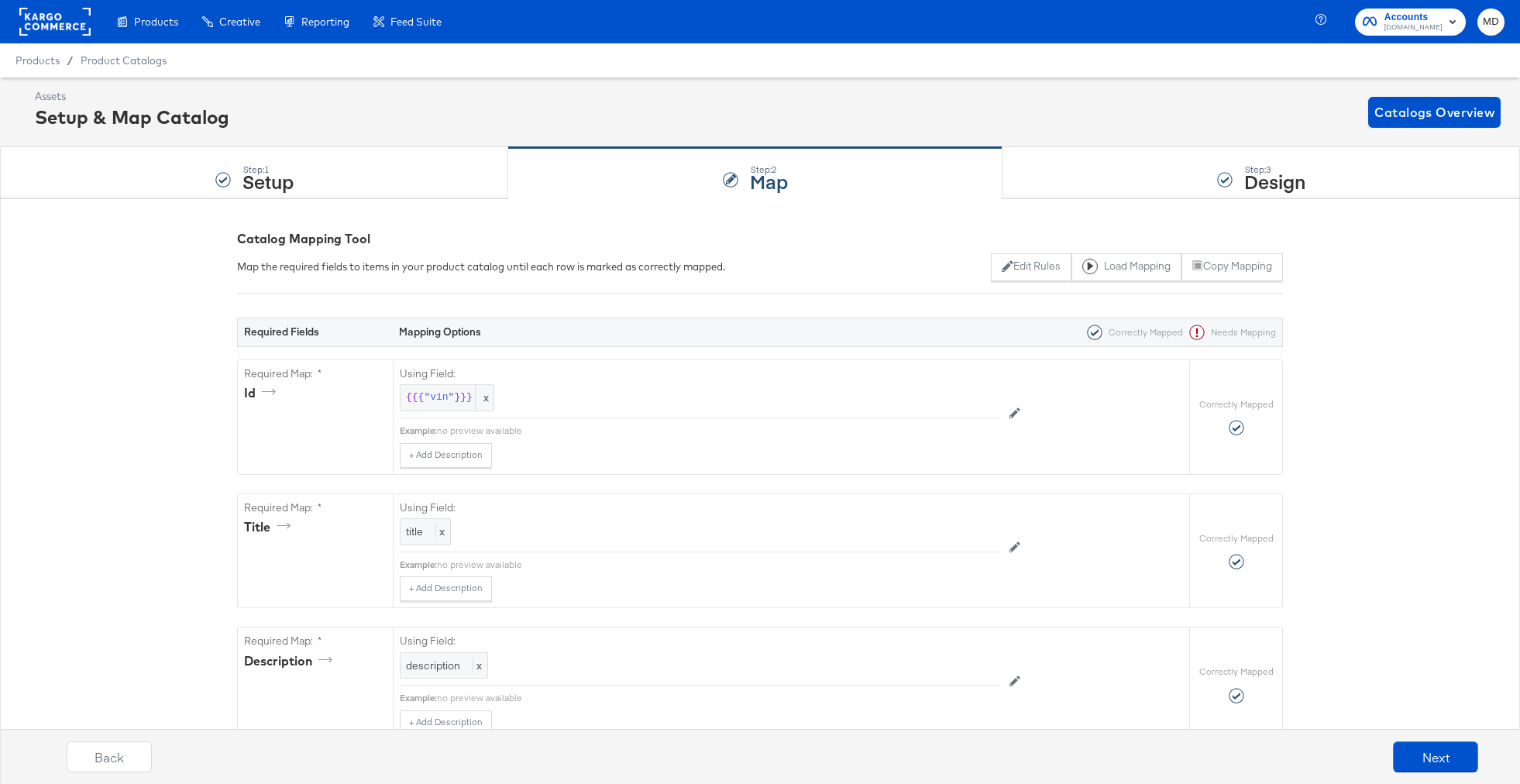
click at [1192, 170] on div "Step: 3 Design" at bounding box center [1261, 173] width 518 height 51
